Goal: Navigation & Orientation: Find specific page/section

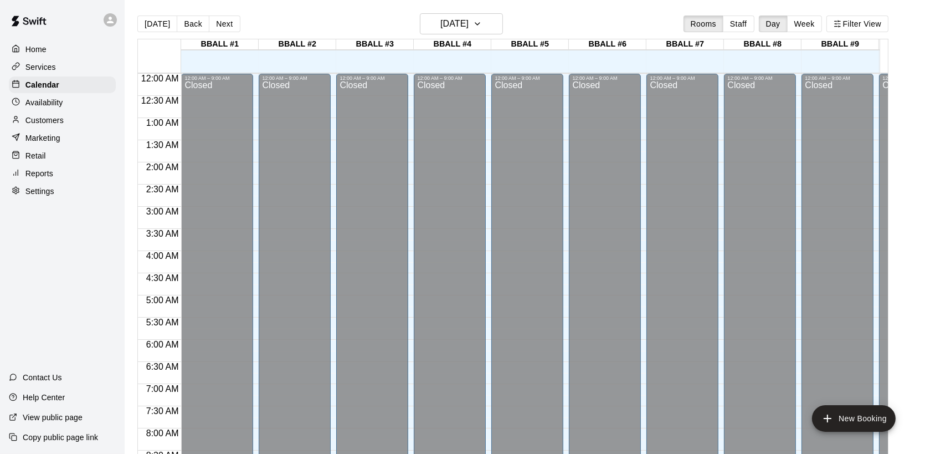
scroll to position [397, 0]
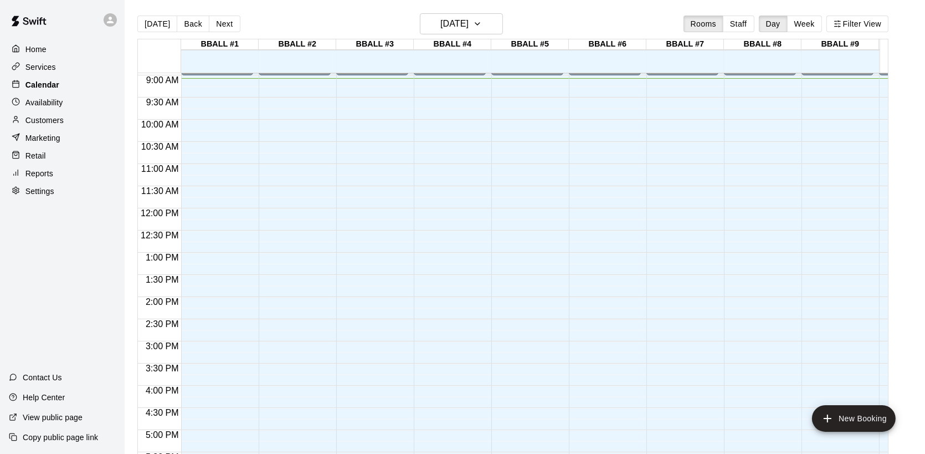
click at [48, 84] on p "Calendar" at bounding box center [42, 84] width 34 height 11
click at [49, 70] on p "Services" at bounding box center [40, 66] width 30 height 11
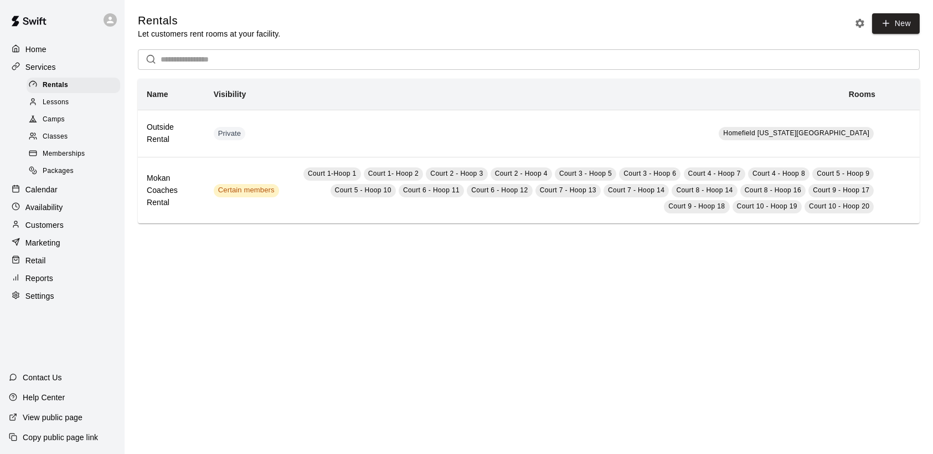
click at [64, 159] on span "Memberships" at bounding box center [64, 153] width 42 height 11
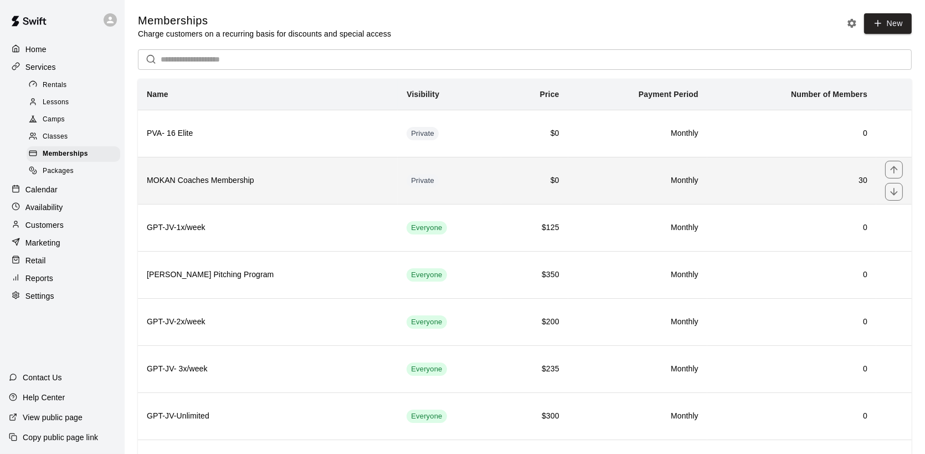
click at [225, 193] on th "MOKAN Coaches Membership" at bounding box center [268, 180] width 260 height 47
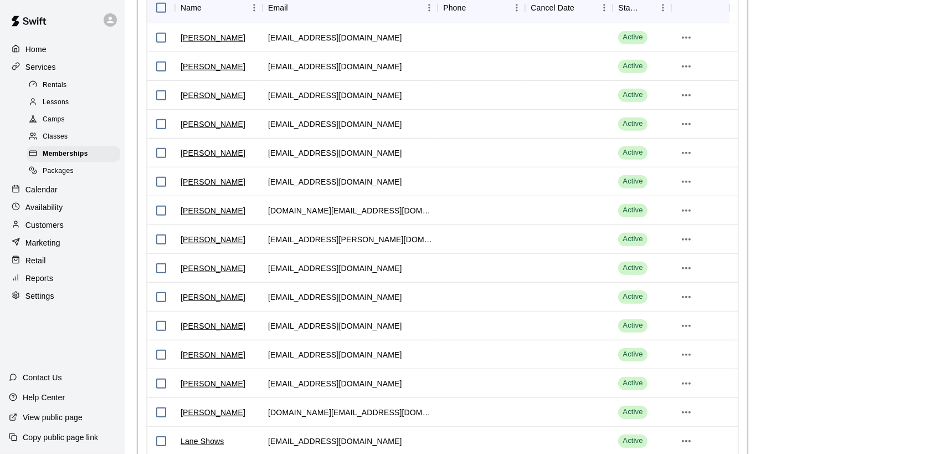
scroll to position [690, 0]
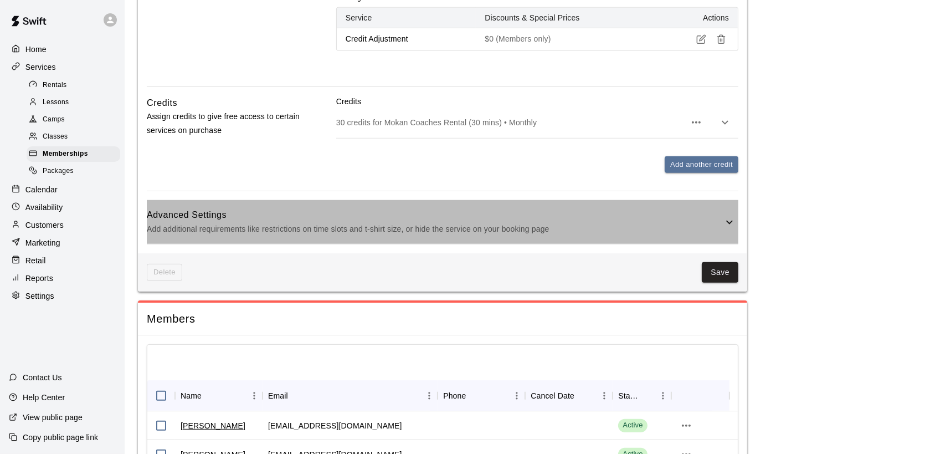
click at [253, 231] on p "Add additional requirements like restrictions on time slots and t-shirt size, o…" at bounding box center [435, 229] width 576 height 14
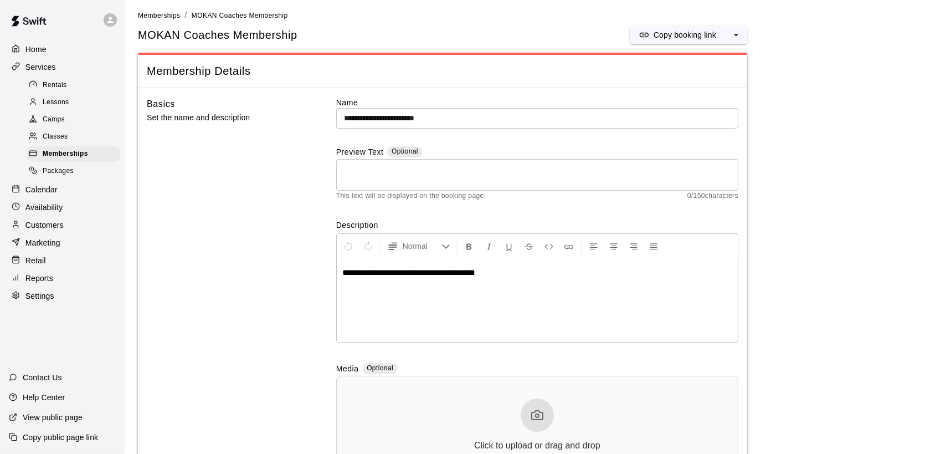
scroll to position [0, 0]
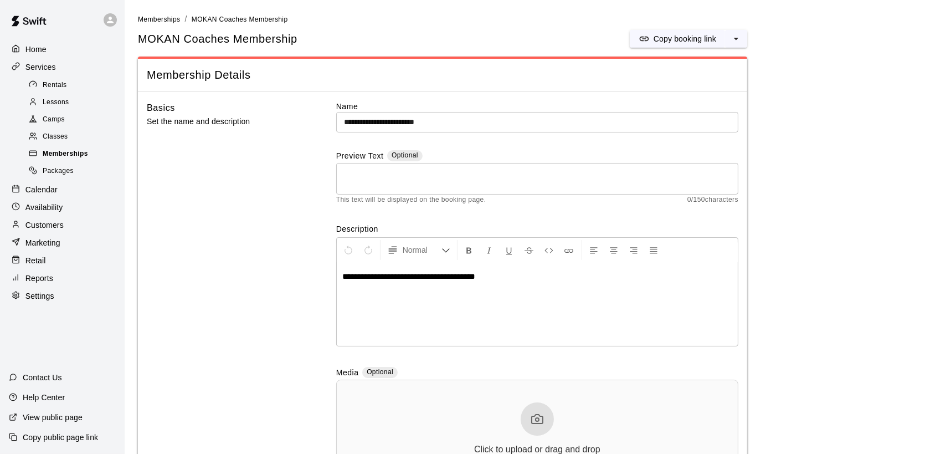
drag, startPoint x: 66, startPoint y: 157, endPoint x: 87, endPoint y: 161, distance: 21.3
click at [66, 157] on span "Memberships" at bounding box center [65, 153] width 45 height 11
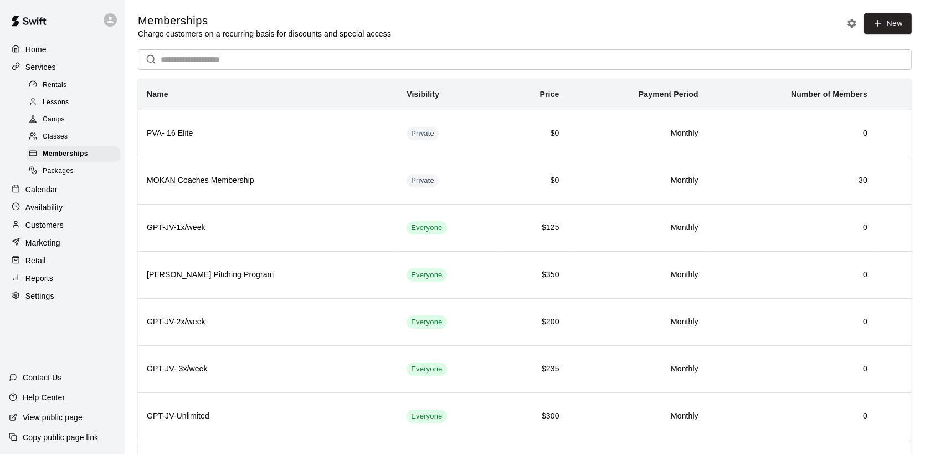
click at [69, 102] on div "Lessons" at bounding box center [74, 103] width 94 height 16
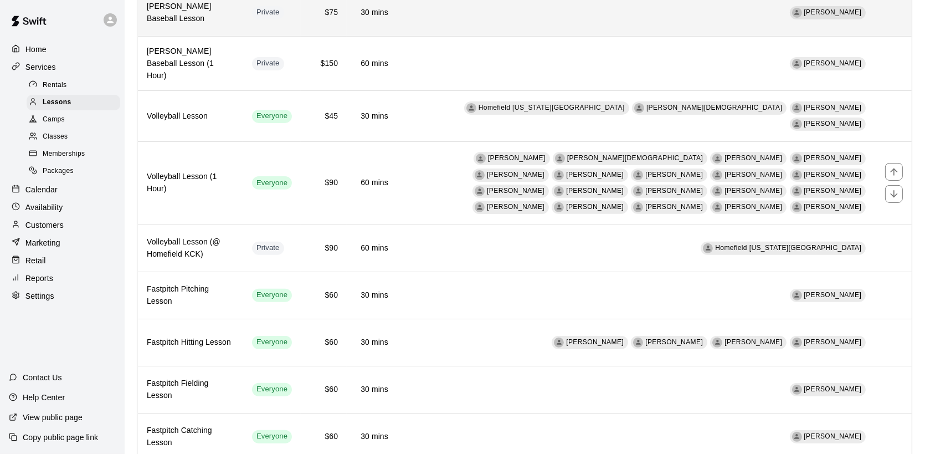
scroll to position [497, 0]
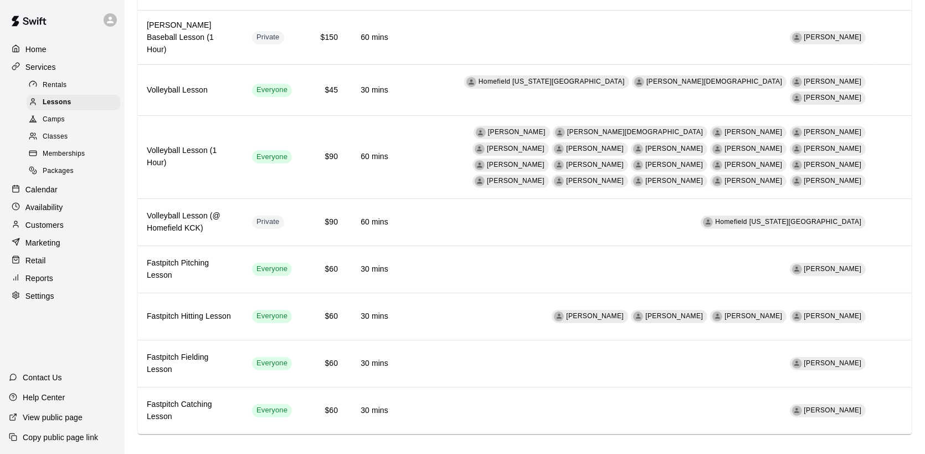
click at [64, 90] on span "Rentals" at bounding box center [55, 85] width 24 height 11
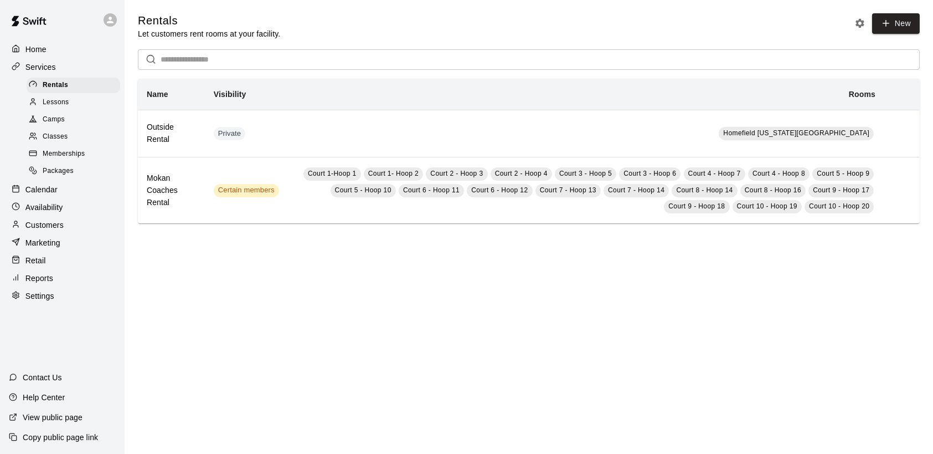
click at [63, 117] on div "Camps" at bounding box center [74, 120] width 94 height 16
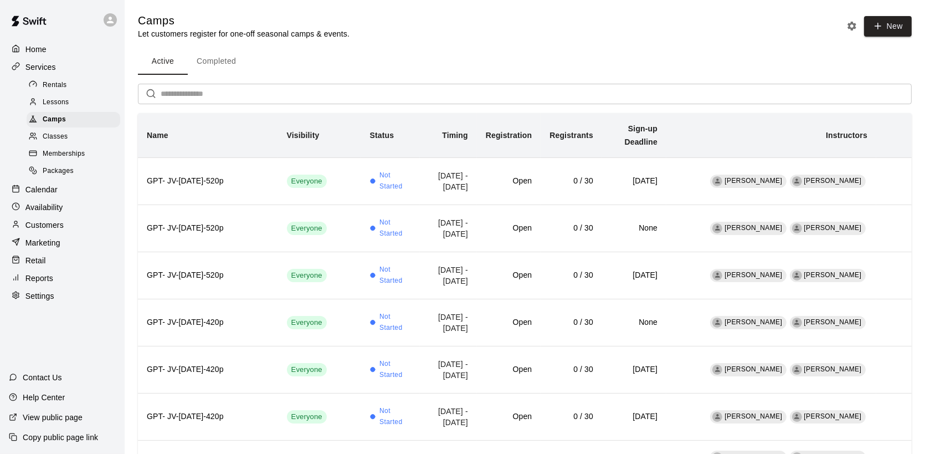
click at [85, 141] on div "Classes" at bounding box center [74, 137] width 94 height 16
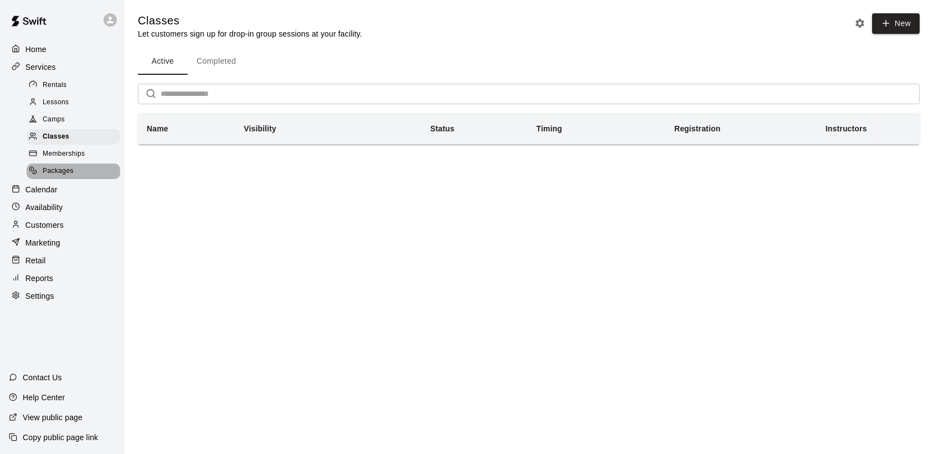
click at [79, 174] on div "Packages" at bounding box center [74, 171] width 94 height 16
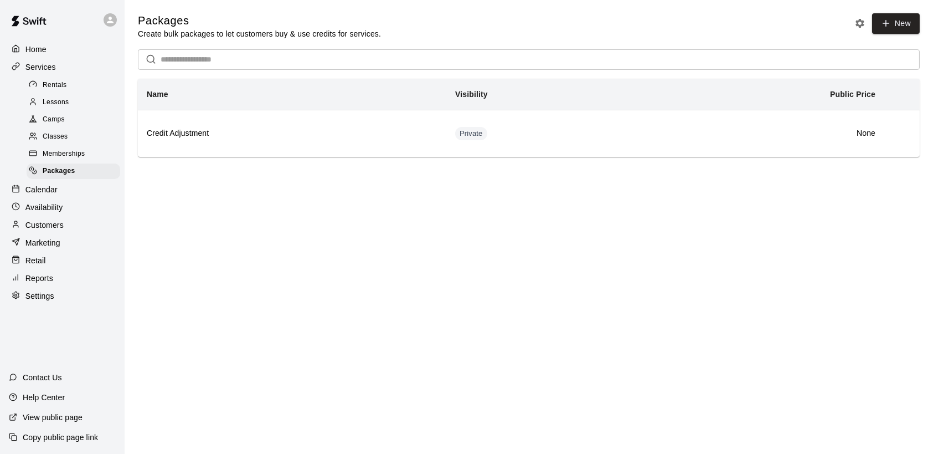
click at [68, 196] on div "Calendar" at bounding box center [62, 189] width 107 height 17
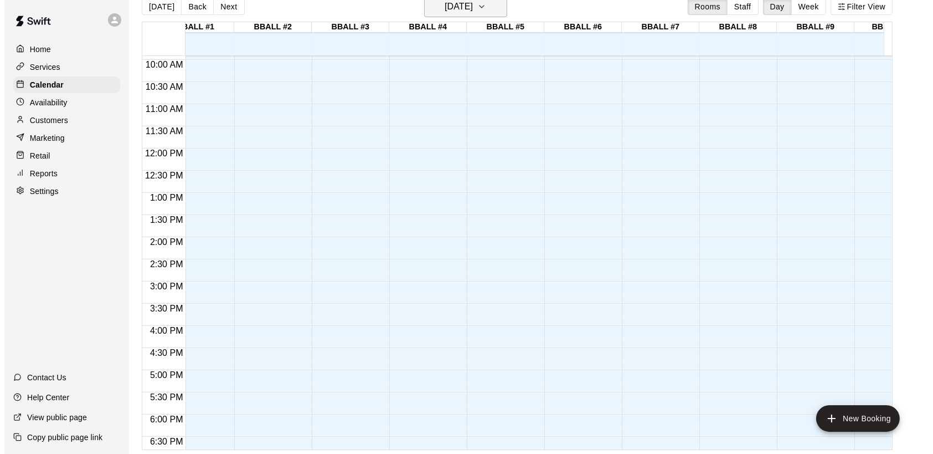
scroll to position [402, 29]
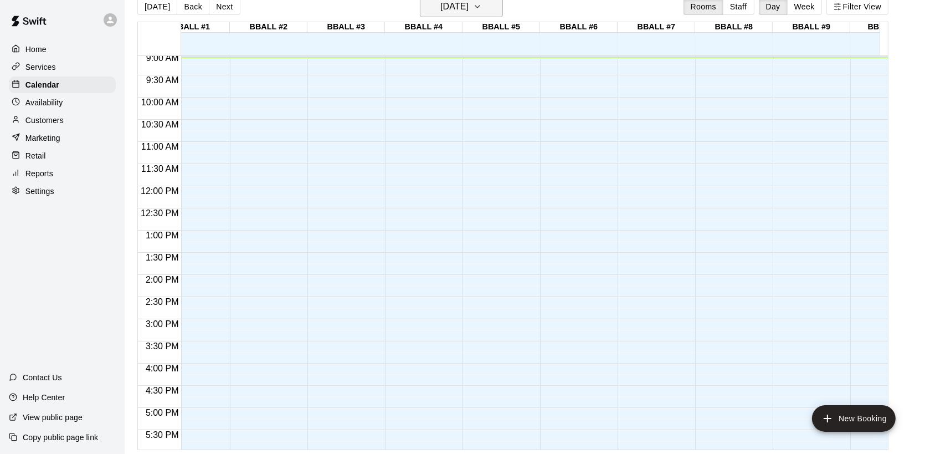
click at [482, 1] on icon "button" at bounding box center [477, 6] width 9 height 13
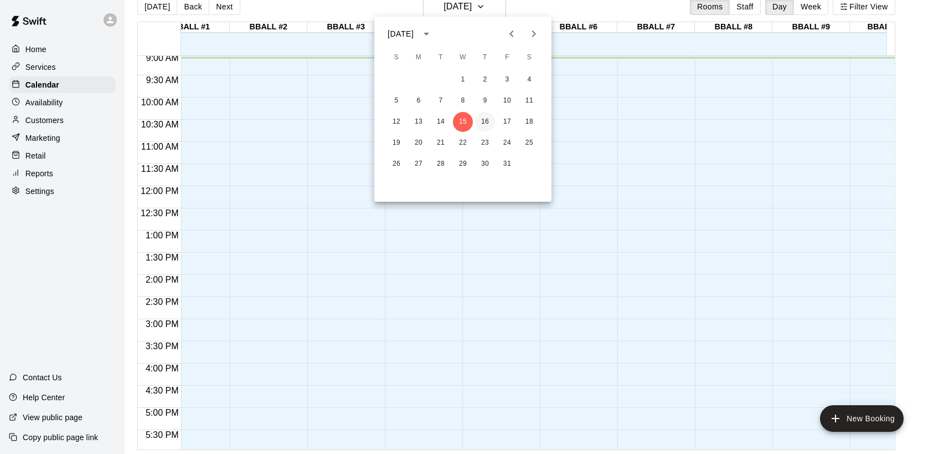
click at [485, 127] on button "16" at bounding box center [485, 122] width 20 height 20
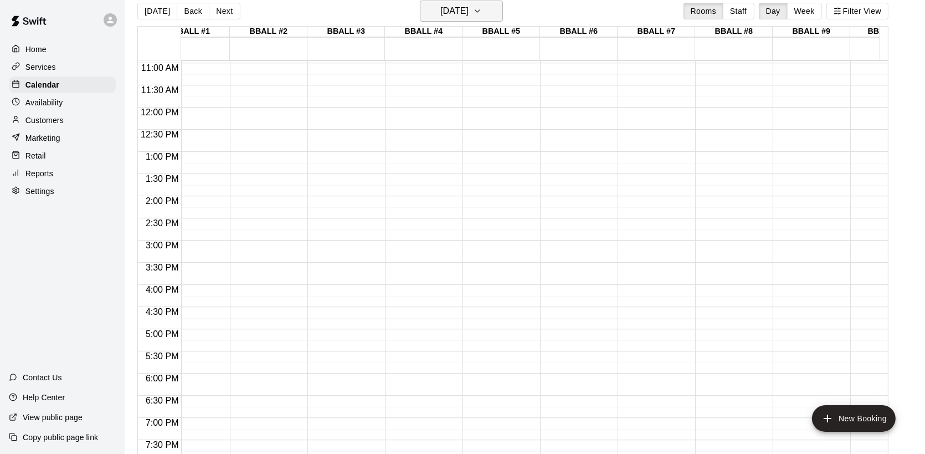
scroll to position [347, 29]
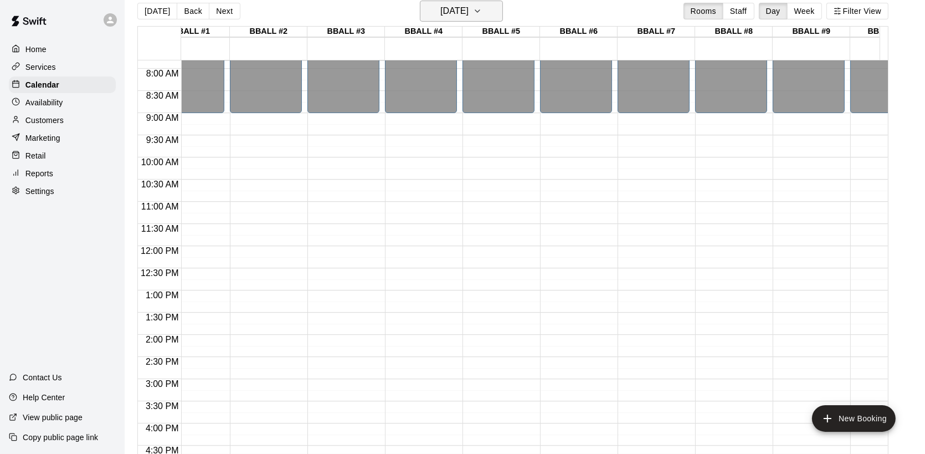
click at [482, 15] on icon "button" at bounding box center [477, 10] width 9 height 13
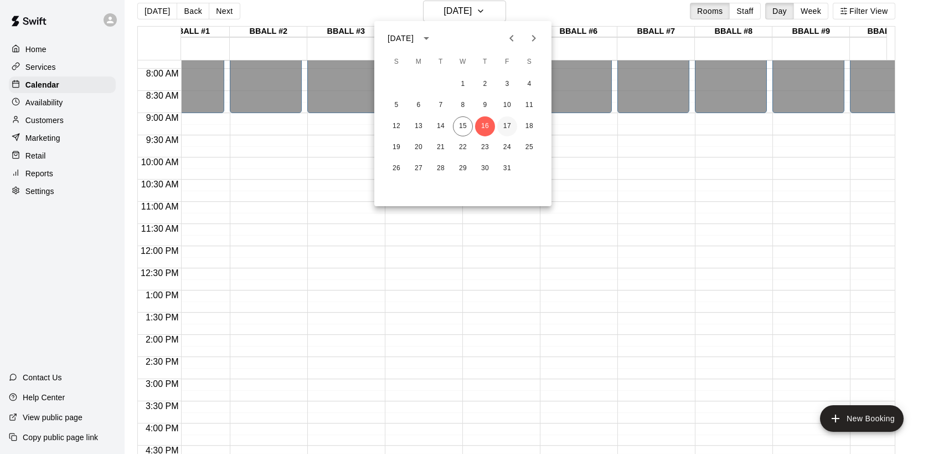
click at [506, 120] on button "17" at bounding box center [507, 126] width 20 height 20
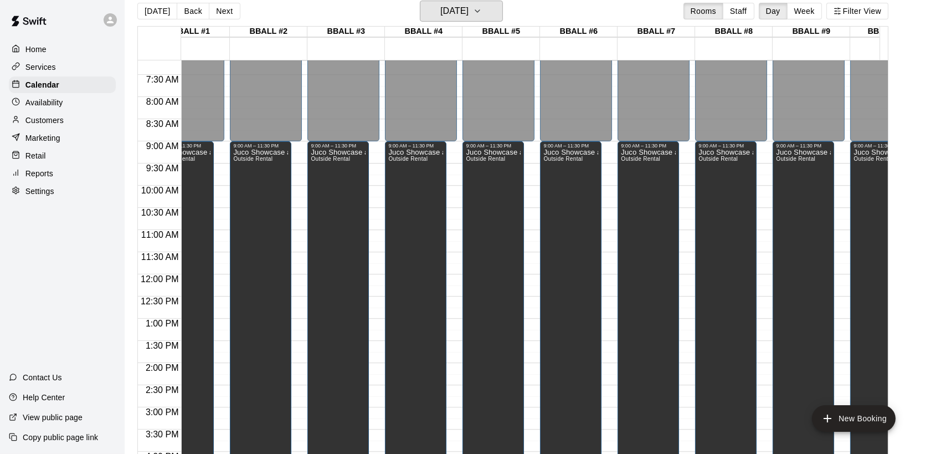
scroll to position [291, 29]
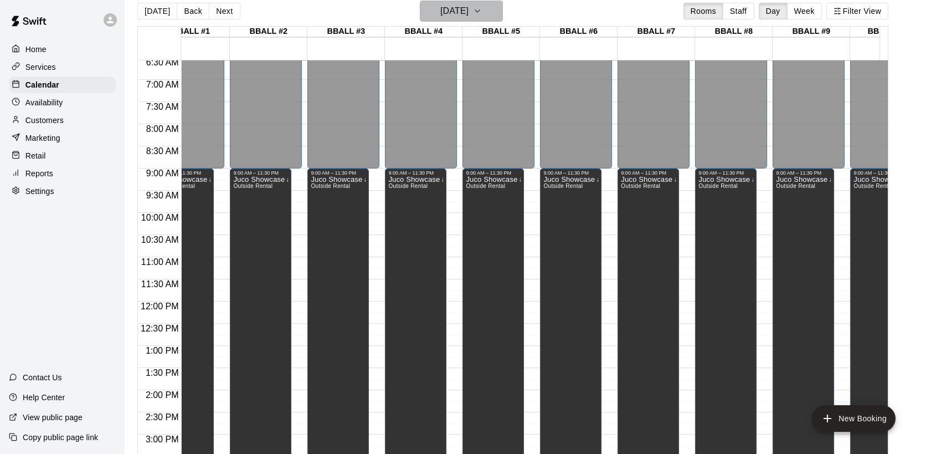
click at [482, 12] on icon "button" at bounding box center [477, 10] width 9 height 13
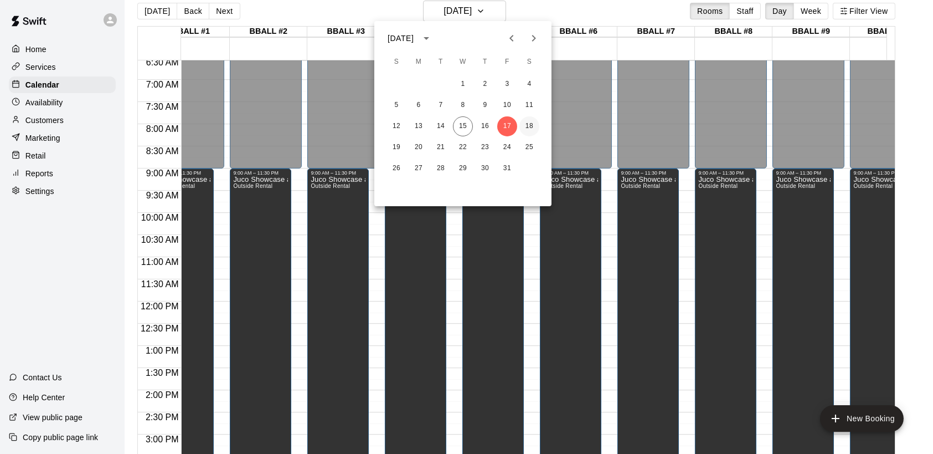
click at [524, 123] on button "18" at bounding box center [529, 126] width 20 height 20
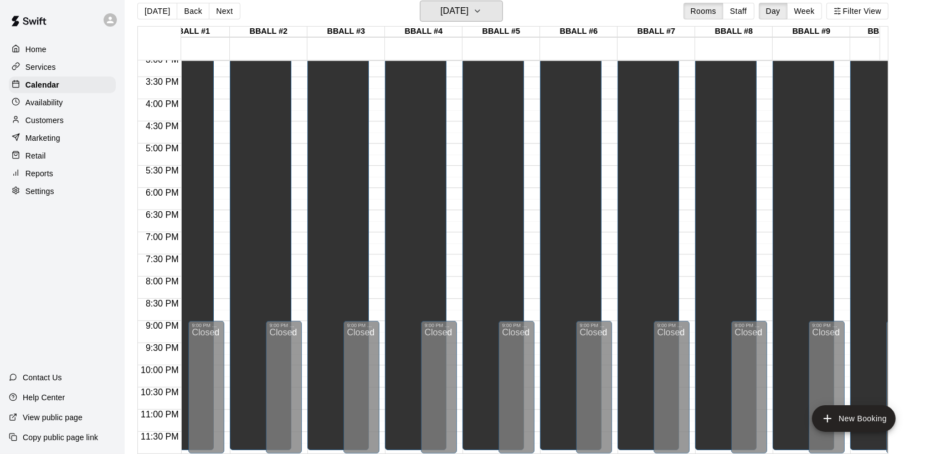
scroll to position [236, 29]
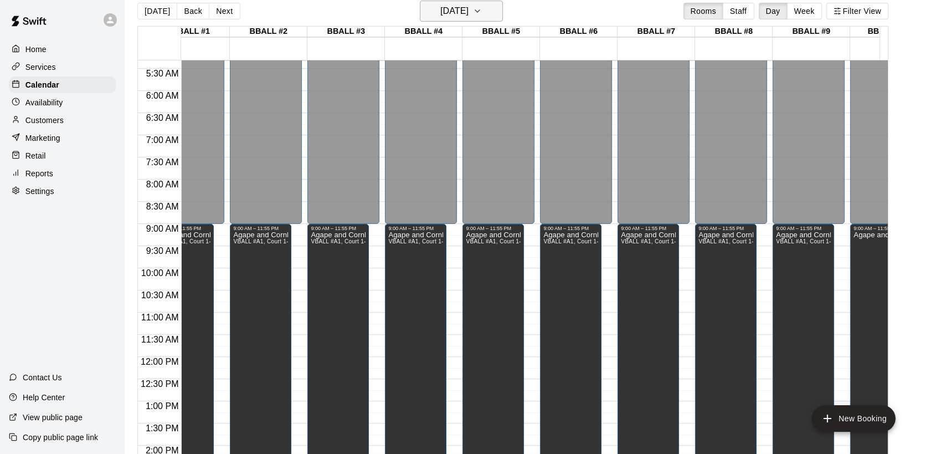
click at [468, 6] on h6 "[DATE]" at bounding box center [454, 11] width 28 height 16
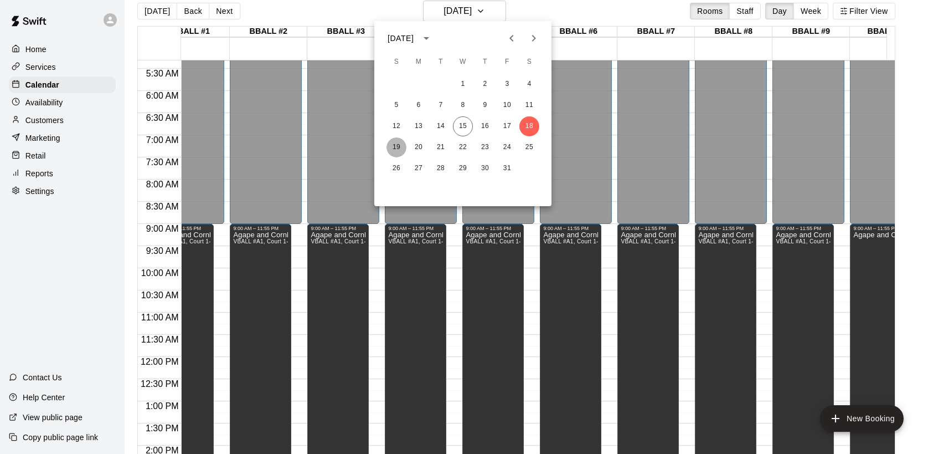
click at [399, 149] on button "19" at bounding box center [397, 147] width 20 height 20
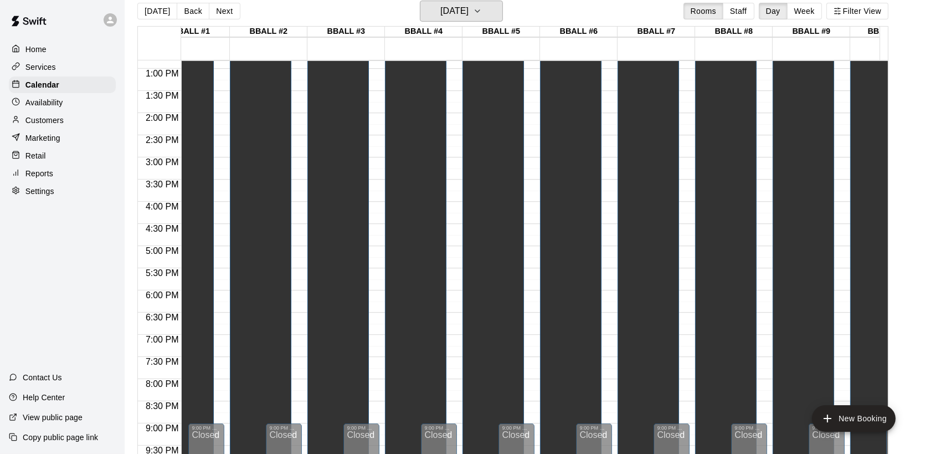
scroll to position [125, 29]
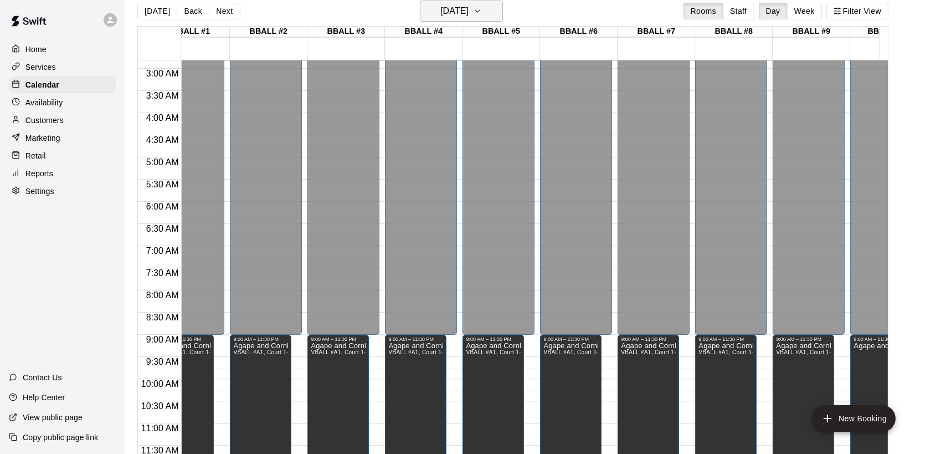
click at [448, 7] on h6 "[DATE]" at bounding box center [454, 11] width 28 height 16
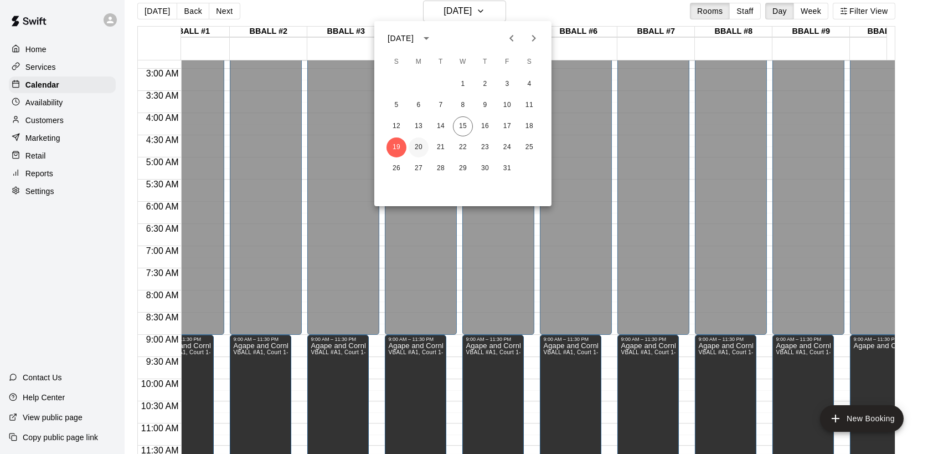
click at [421, 139] on button "20" at bounding box center [419, 147] width 20 height 20
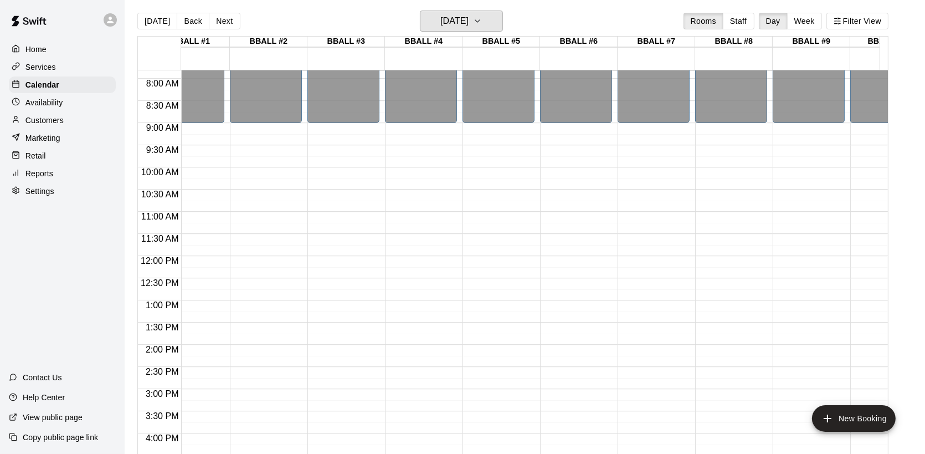
scroll to position [0, 0]
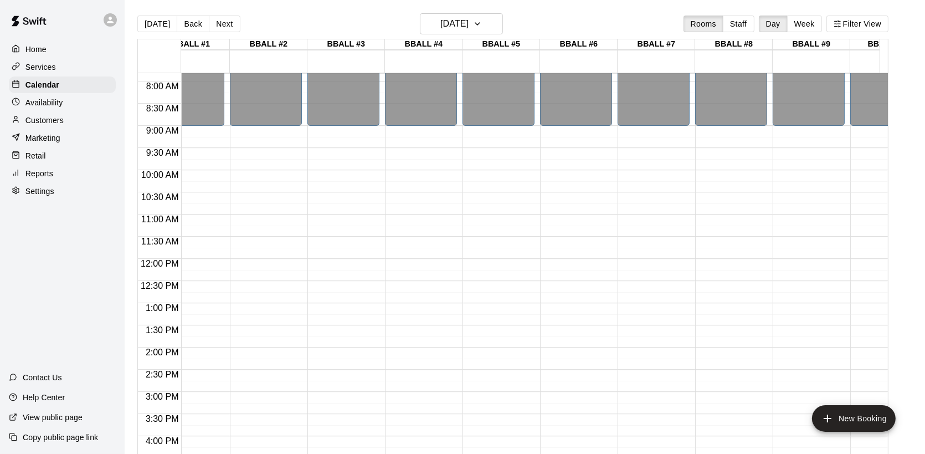
click at [68, 199] on div "Settings" at bounding box center [62, 191] width 107 height 17
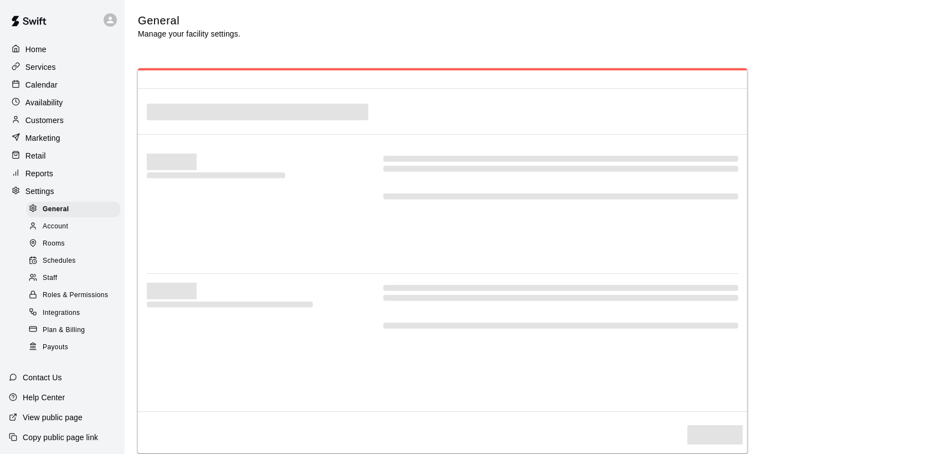
select select "**"
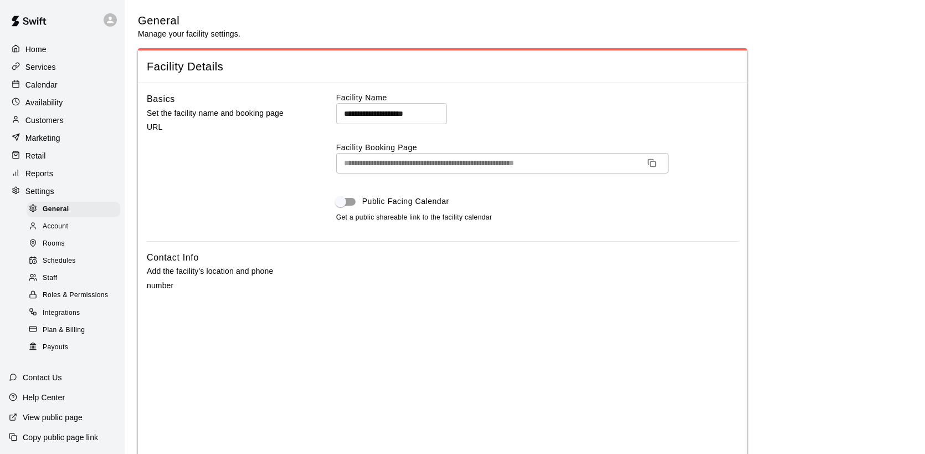
click at [59, 249] on span "Rooms" at bounding box center [54, 243] width 22 height 11
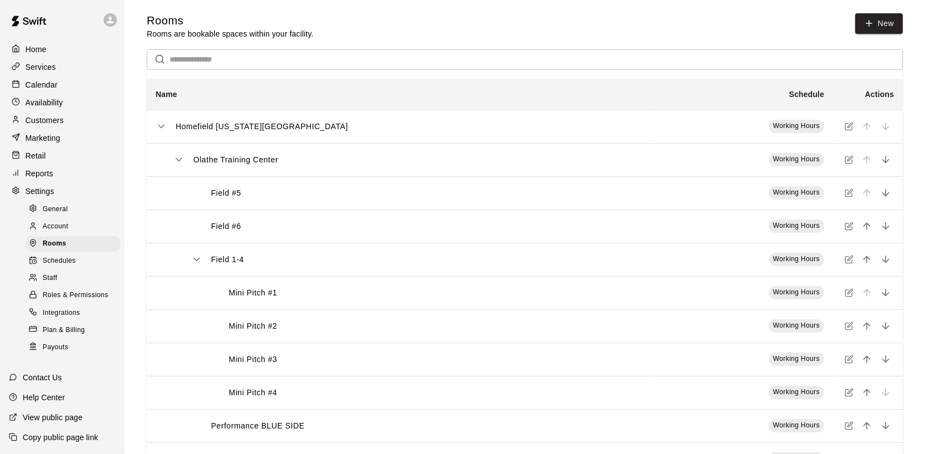
click at [54, 182] on div "Reports" at bounding box center [62, 173] width 107 height 17
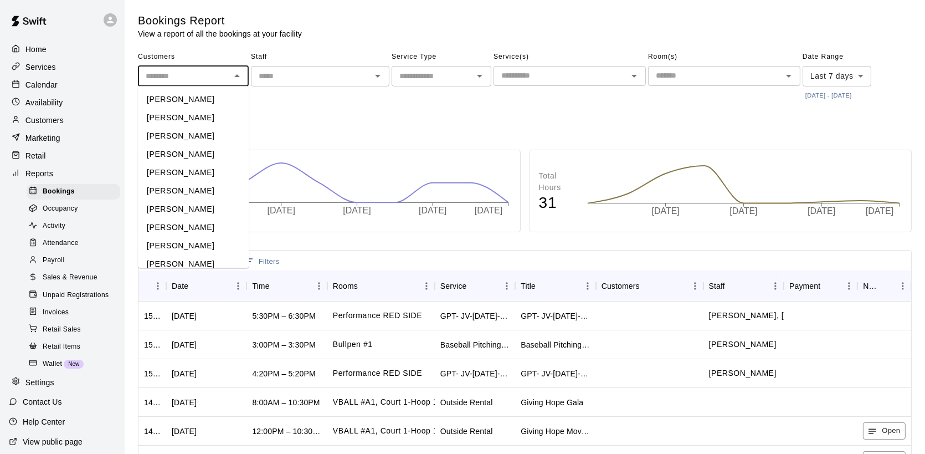
click at [210, 79] on input "text" at bounding box center [184, 76] width 86 height 14
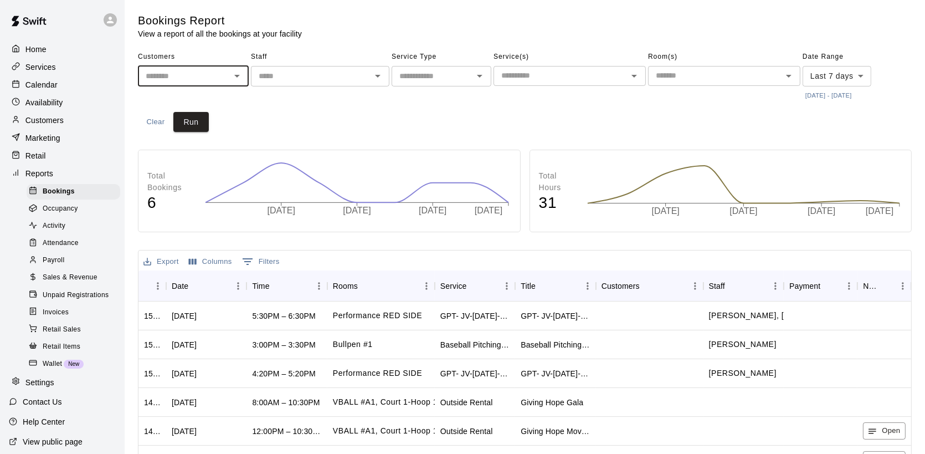
click at [210, 79] on input "text" at bounding box center [184, 76] width 86 height 14
click at [274, 70] on input "text" at bounding box center [311, 76] width 114 height 14
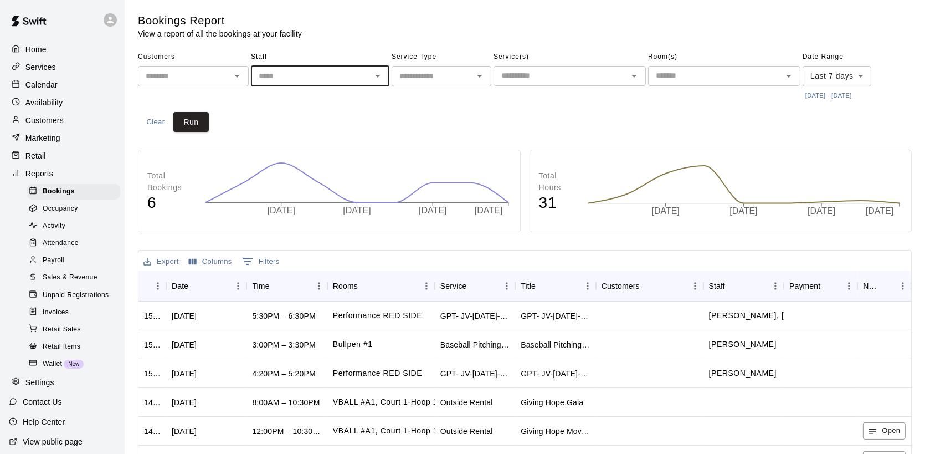
click at [274, 70] on input "text" at bounding box center [311, 76] width 114 height 14
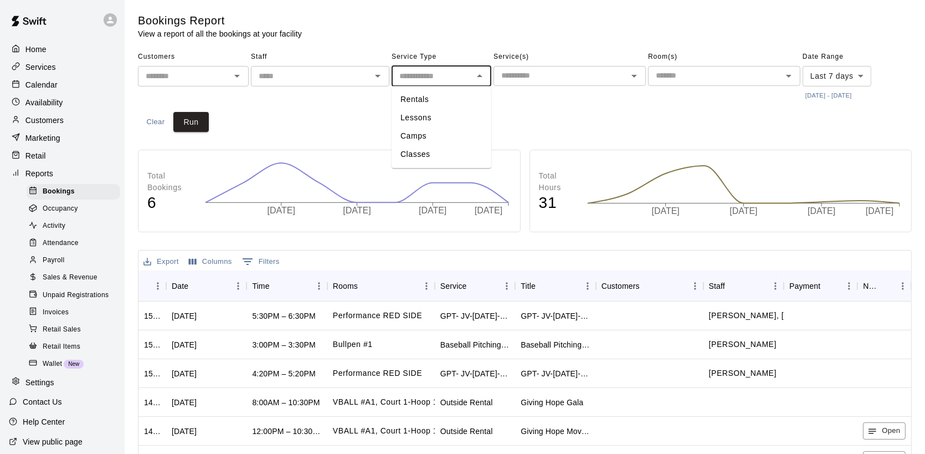
click at [442, 71] on input "text" at bounding box center [432, 76] width 75 height 14
click at [439, 109] on li "Lessons" at bounding box center [442, 118] width 100 height 18
click at [445, 78] on input "*******" at bounding box center [425, 76] width 60 height 14
click at [436, 133] on li "Camps" at bounding box center [442, 136] width 100 height 18
type input "*****"
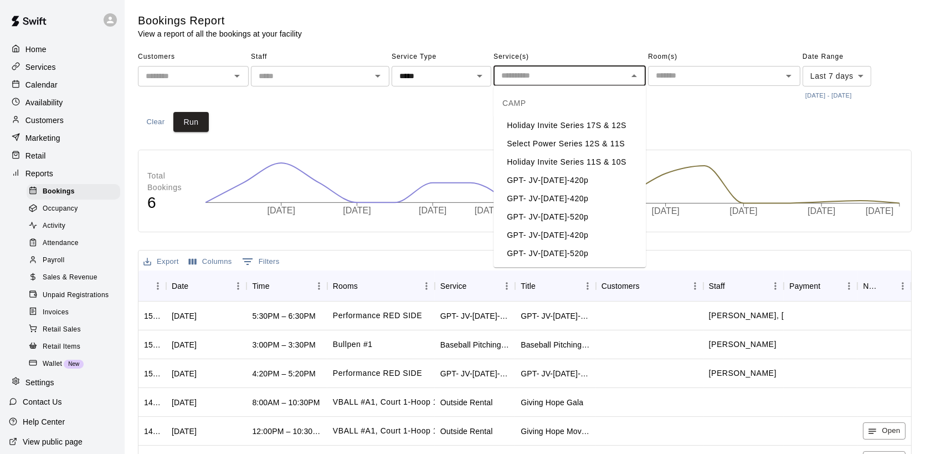
click at [542, 73] on input "text" at bounding box center [560, 76] width 127 height 14
click at [540, 122] on li "Holiday Invite Series 17S & 12S" at bounding box center [569, 125] width 152 height 18
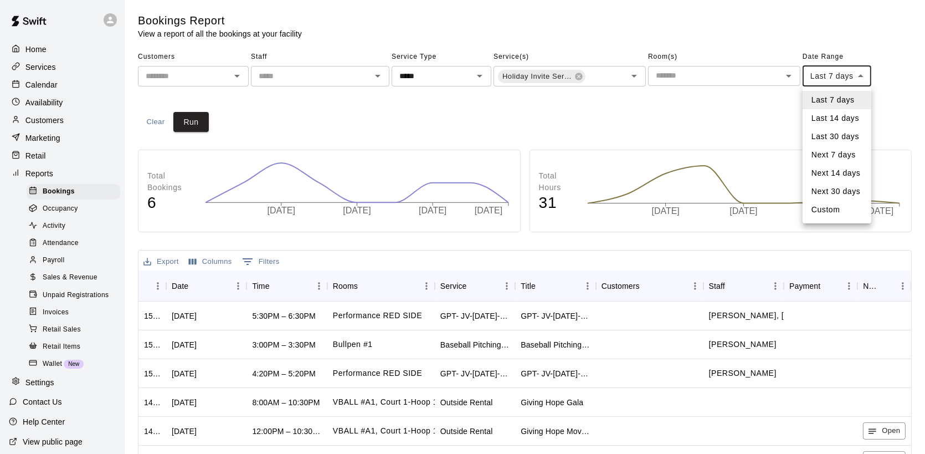
click at [841, 80] on body "Home Services Calendar Availability Customers Marketing Retail Reports Bookings…" at bounding box center [462, 321] width 925 height 642
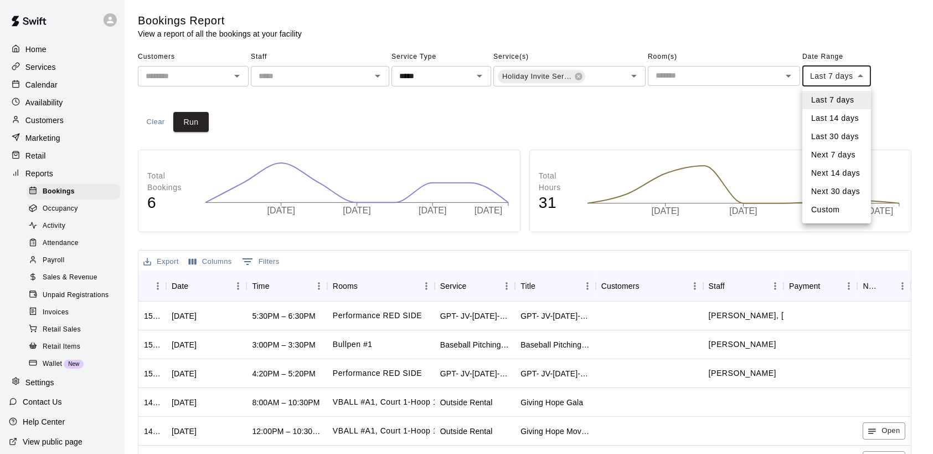
click at [841, 80] on div at bounding box center [466, 227] width 933 height 454
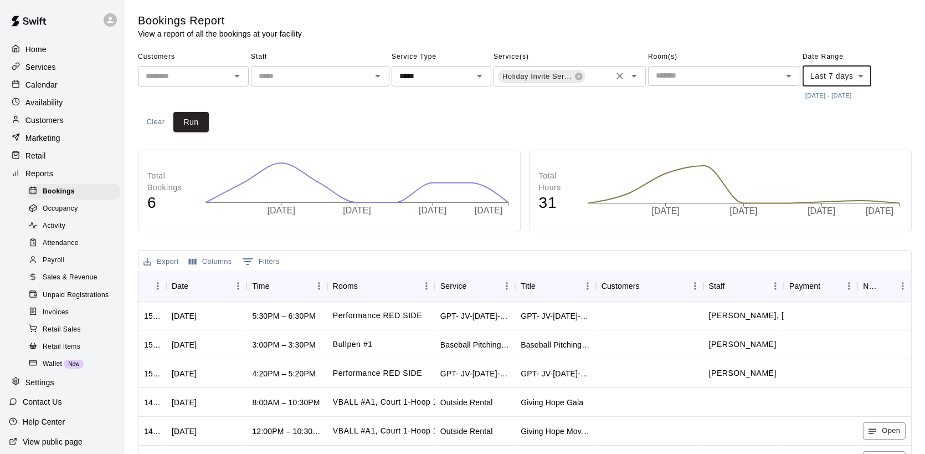
click at [573, 79] on span "Holiday Invite Series 17S & 12S" at bounding box center [537, 76] width 79 height 11
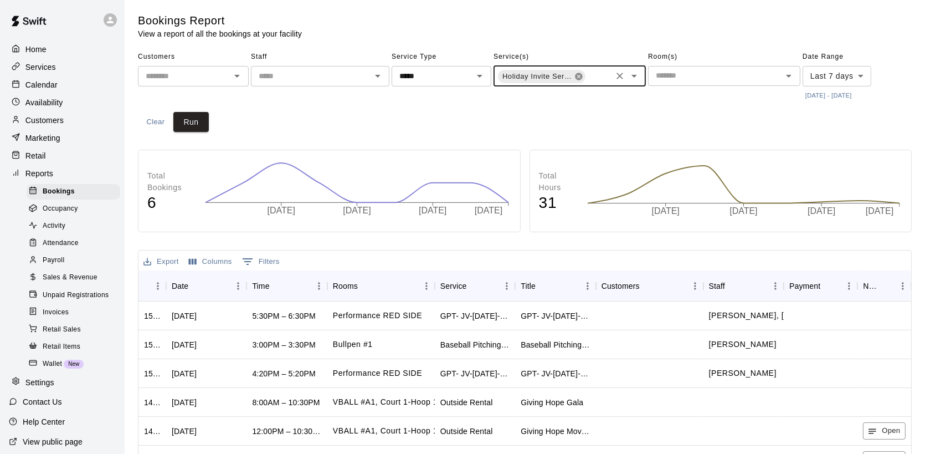
click at [581, 74] on icon at bounding box center [578, 76] width 7 height 7
click at [530, 114] on div "Customers ​ Staff ​ Service Type ***** ​ Service(s) ​ Room(s) ​ Date Range Last…" at bounding box center [525, 90] width 774 height 84
click at [57, 65] on div "Services" at bounding box center [62, 67] width 107 height 17
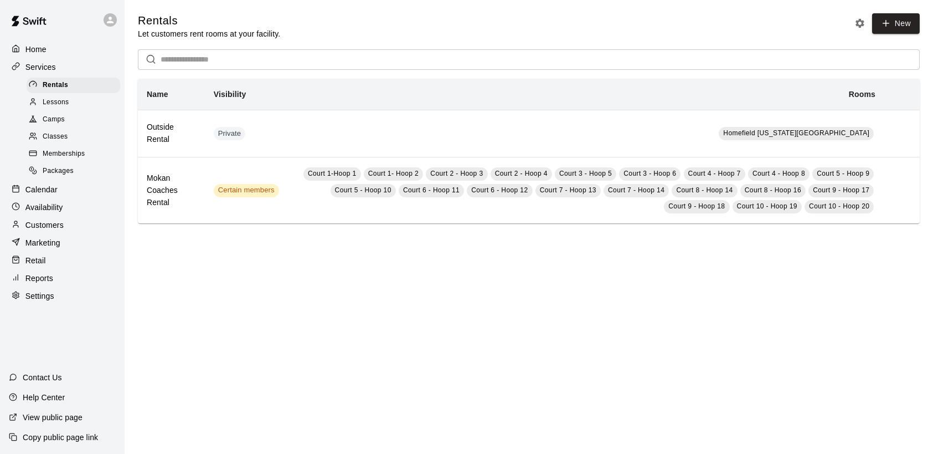
click at [99, 304] on div "Settings" at bounding box center [62, 295] width 107 height 17
select select "**"
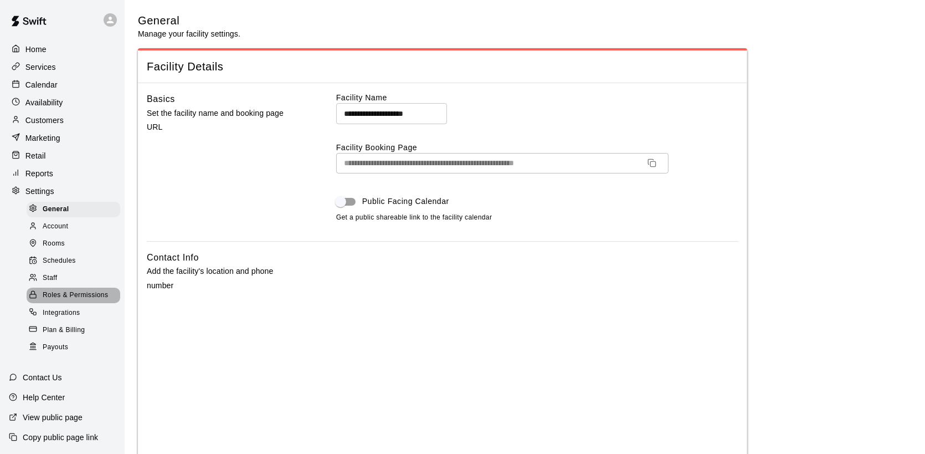
click at [79, 301] on span "Roles & Permissions" at bounding box center [75, 295] width 65 height 11
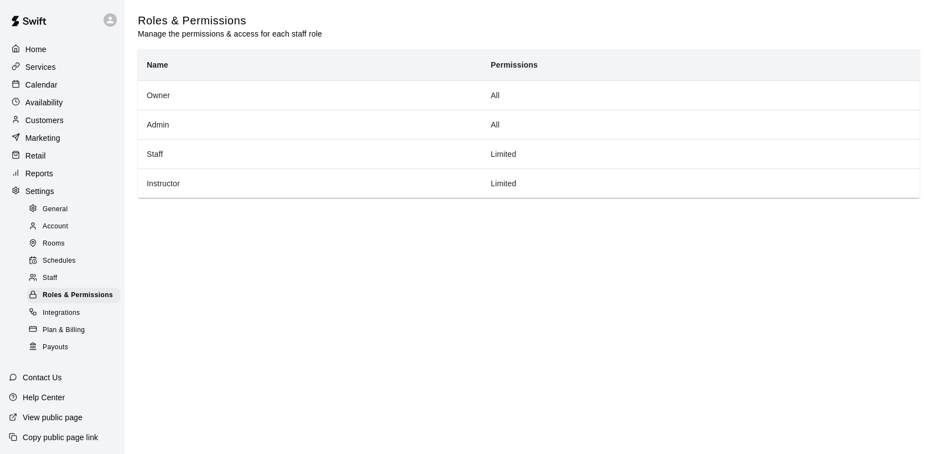
click at [54, 250] on div "Rooms" at bounding box center [74, 244] width 94 height 16
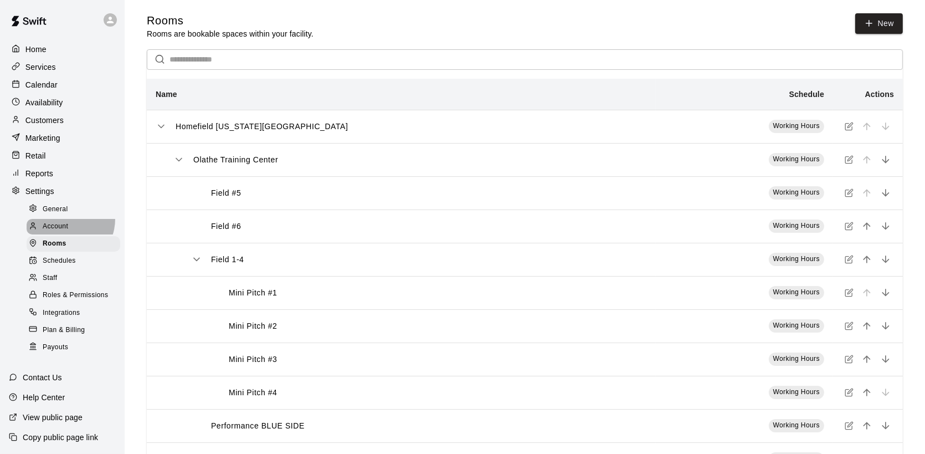
click at [63, 230] on div "Account" at bounding box center [74, 227] width 94 height 16
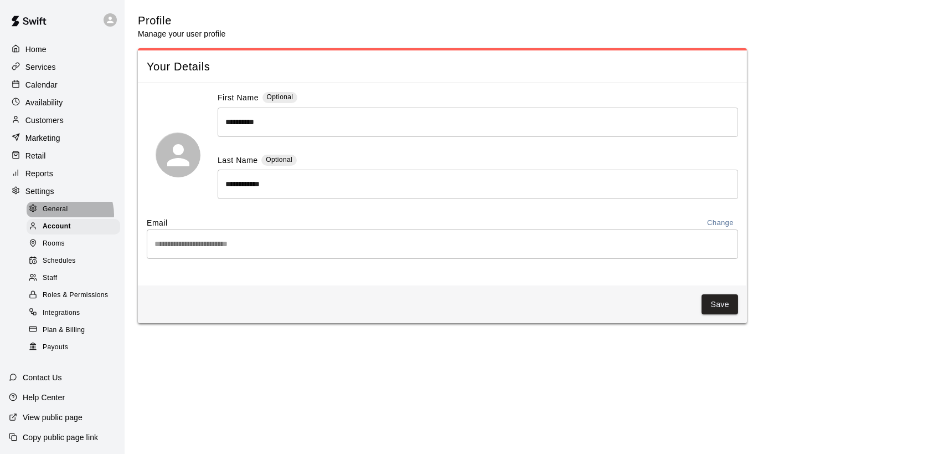
click at [64, 215] on span "General" at bounding box center [55, 209] width 25 height 11
select select "**"
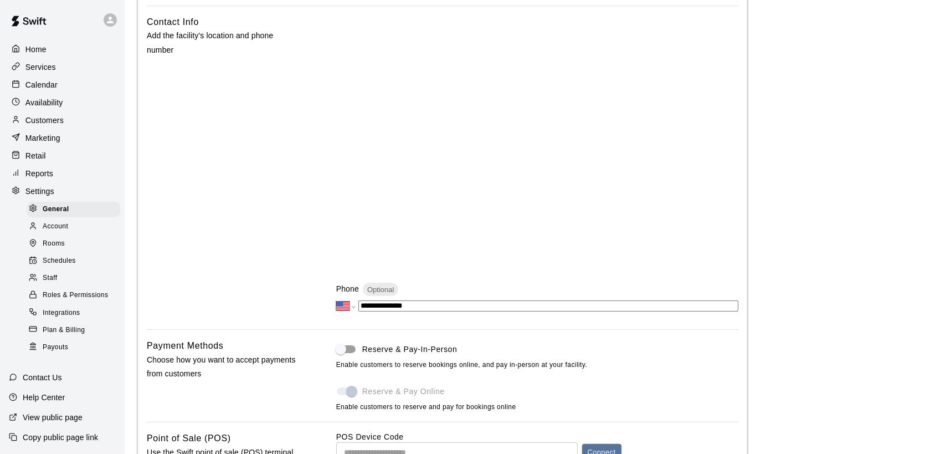
scroll to position [55, 0]
